Goal: Task Accomplishment & Management: Manage account settings

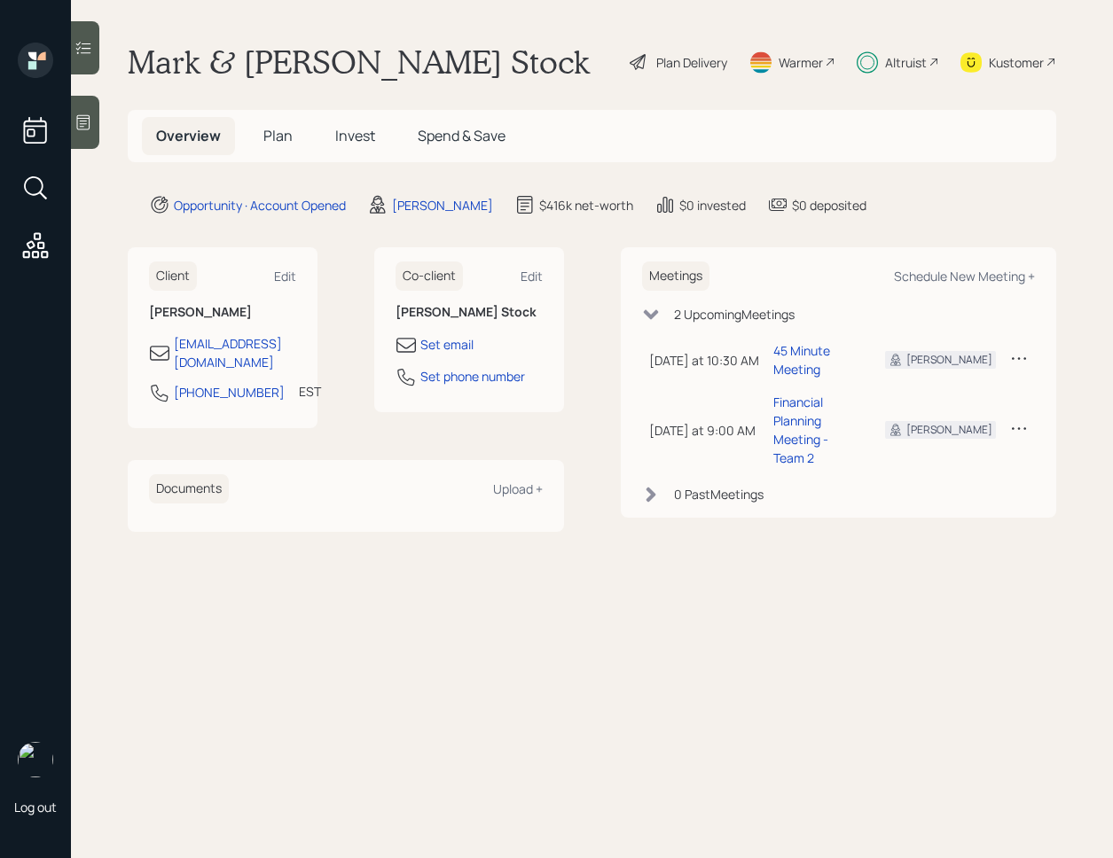
click at [351, 127] on span "Invest" at bounding box center [355, 136] width 40 height 20
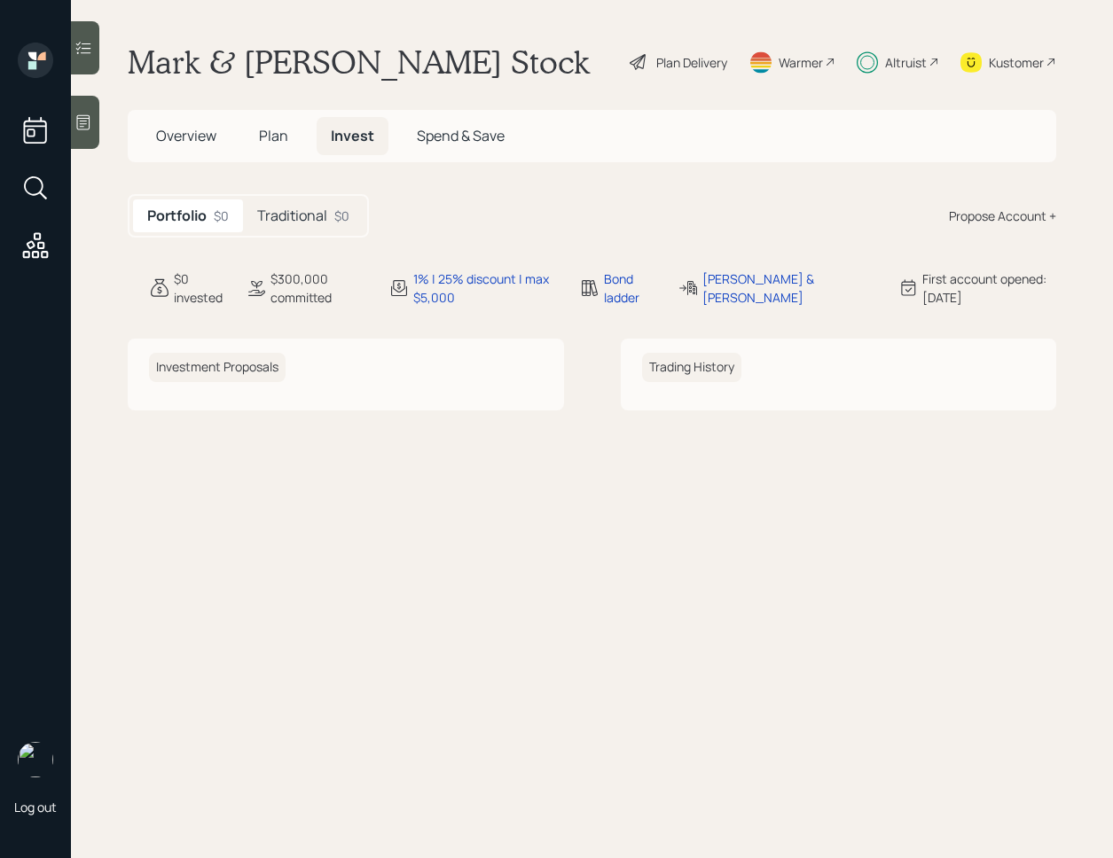
click at [314, 226] on div "Traditional $0" at bounding box center [303, 216] width 121 height 33
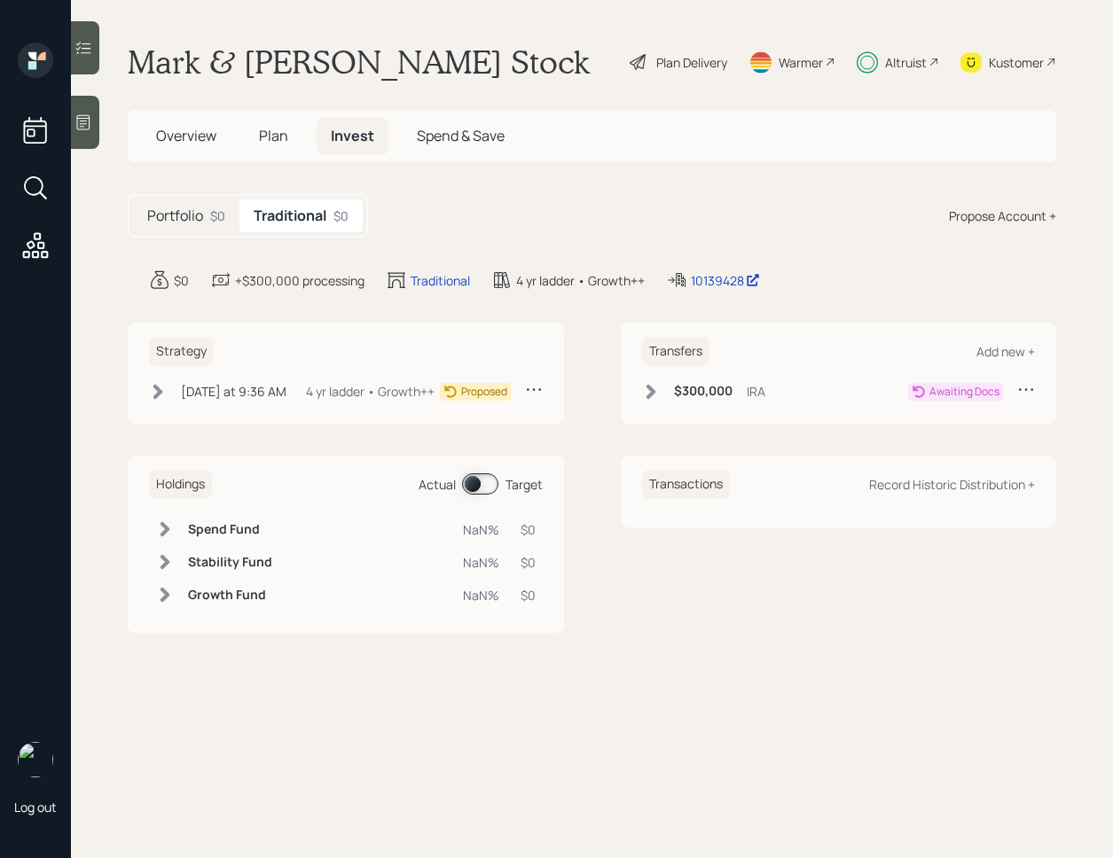
click at [648, 396] on icon at bounding box center [651, 391] width 10 height 15
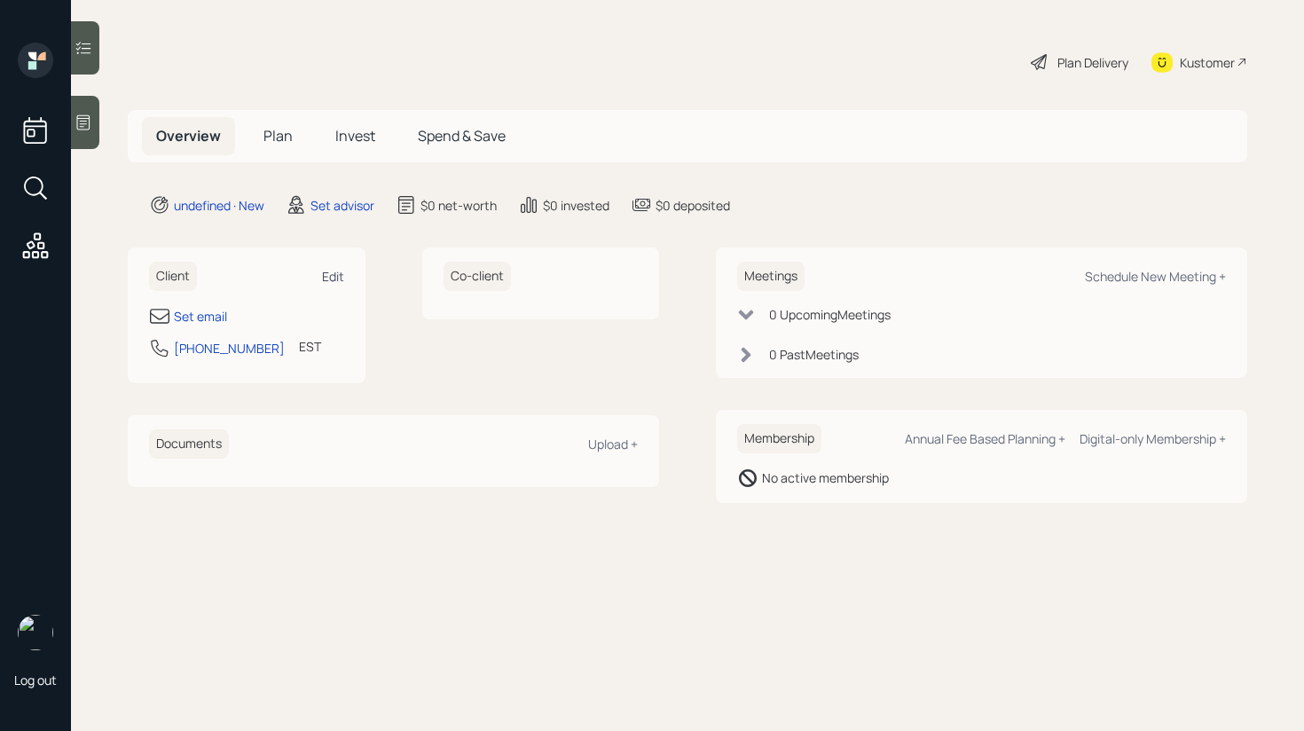
click at [333, 279] on div "Edit" at bounding box center [333, 276] width 22 height 17
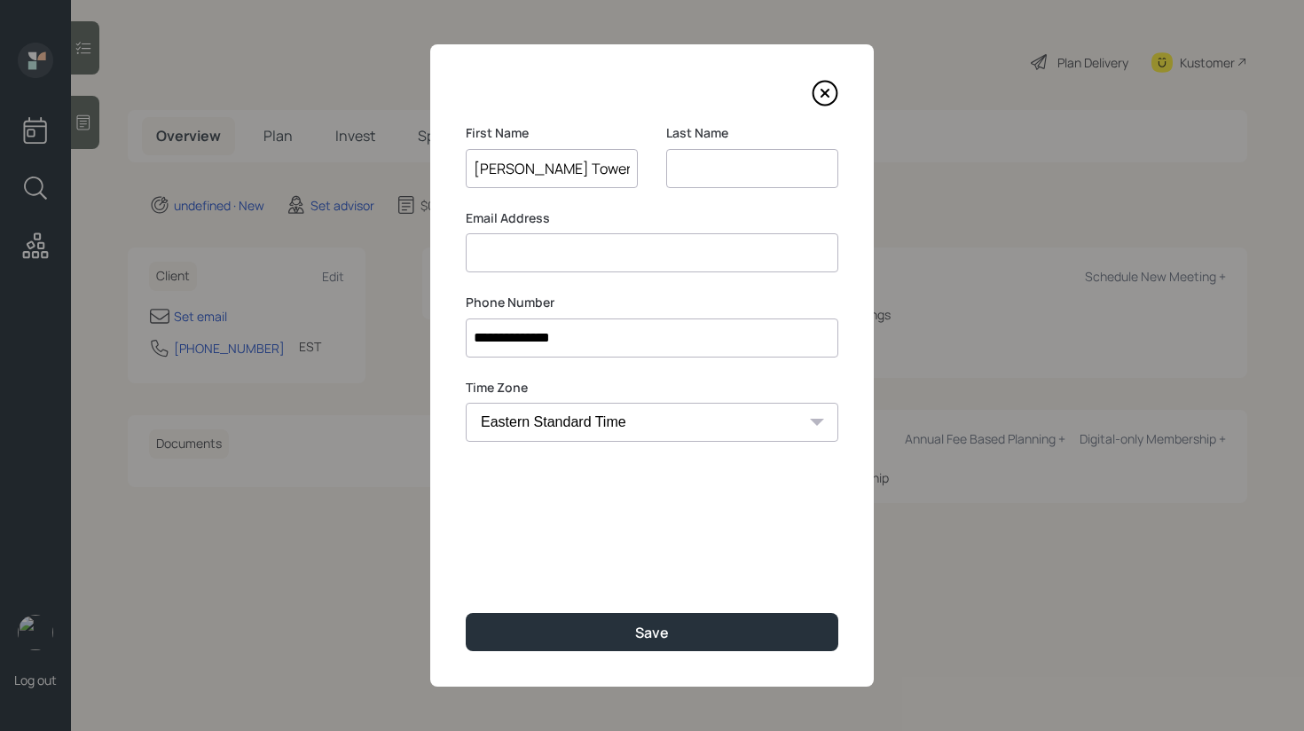
click at [527, 169] on input "[PERSON_NAME] Tower" at bounding box center [552, 168] width 172 height 39
type input "[PERSON_NAME]"
click at [718, 156] on input at bounding box center [752, 168] width 172 height 39
paste input "Tower"
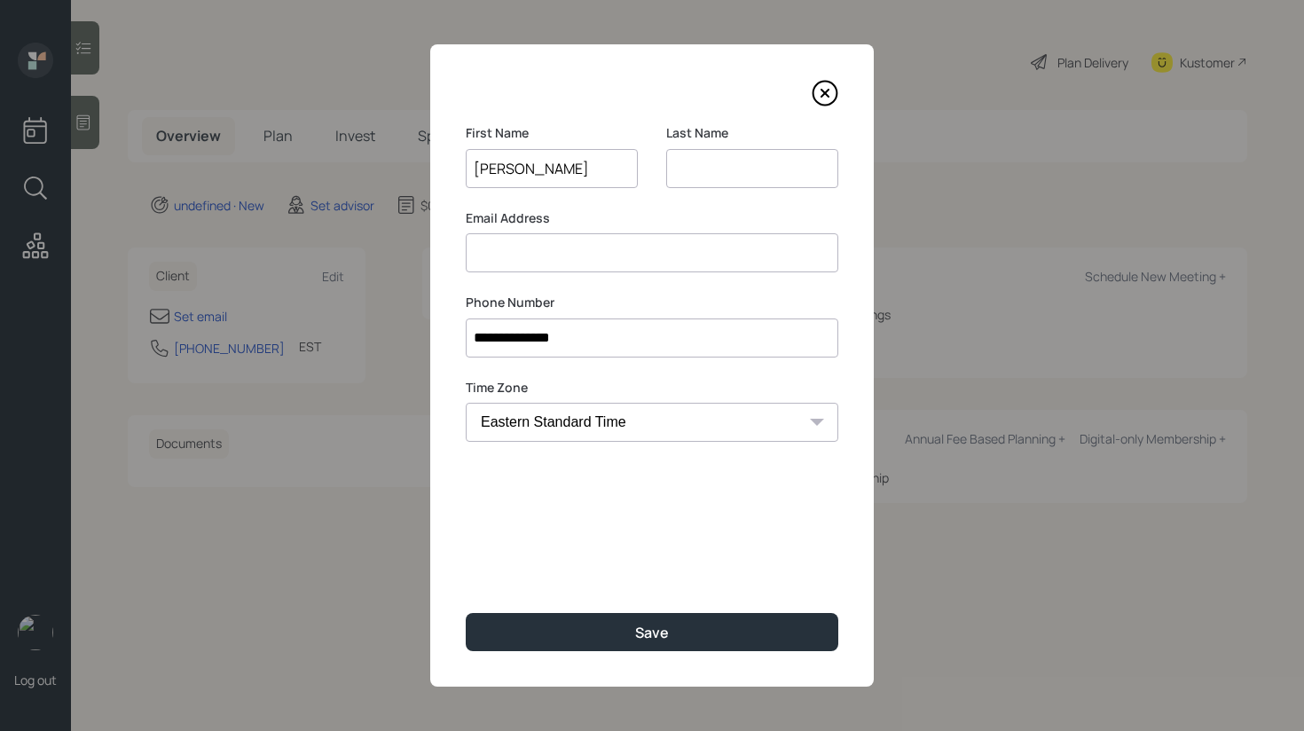
type input "Tower"
